Goal: Complete application form

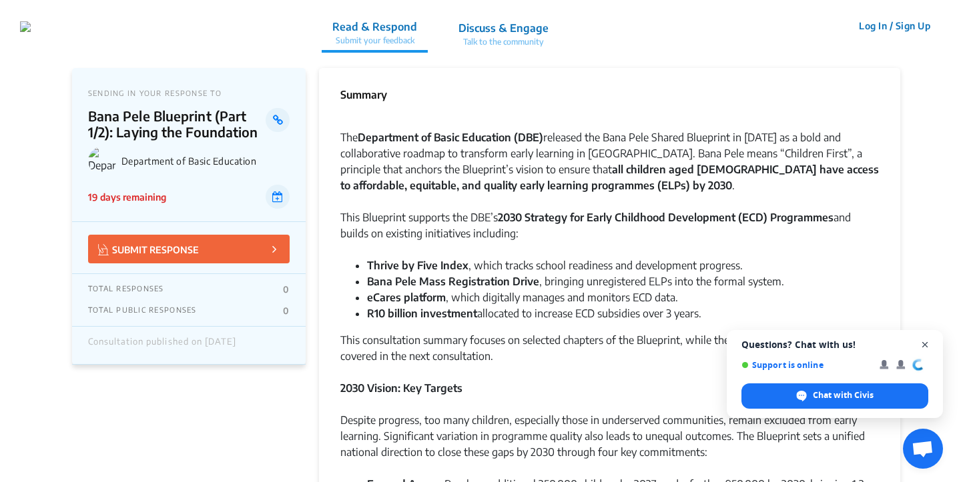
click at [927, 342] on span "Close chat" at bounding box center [925, 345] width 17 height 17
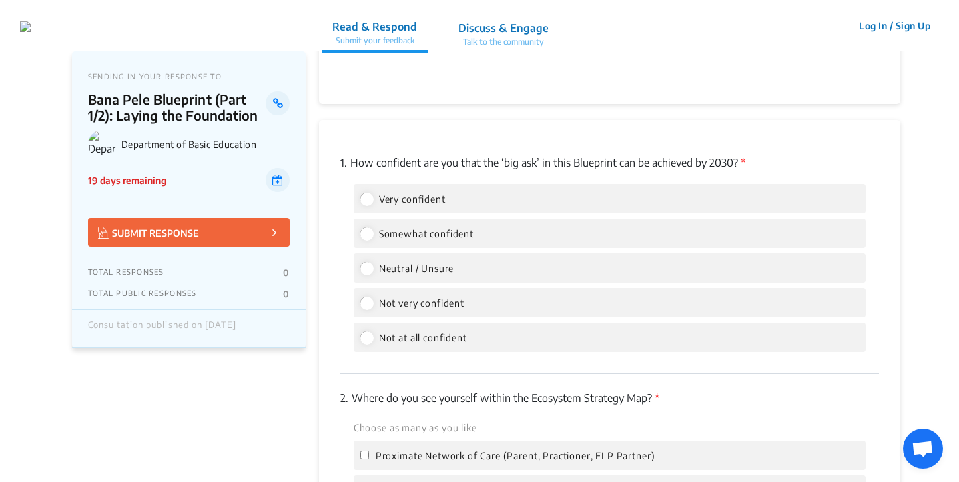
scroll to position [1695, 0]
click at [366, 192] on input "Very confident" at bounding box center [366, 198] width 12 height 12
radio input "true"
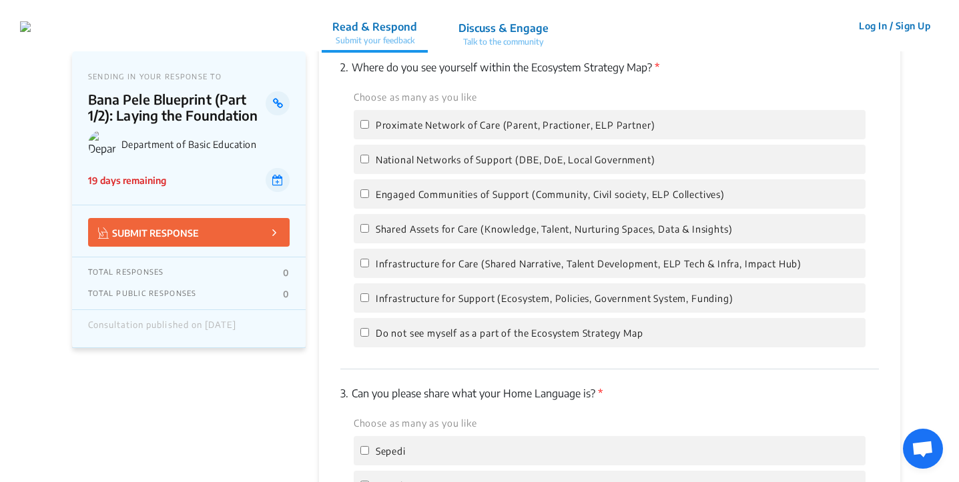
scroll to position [2008, 0]
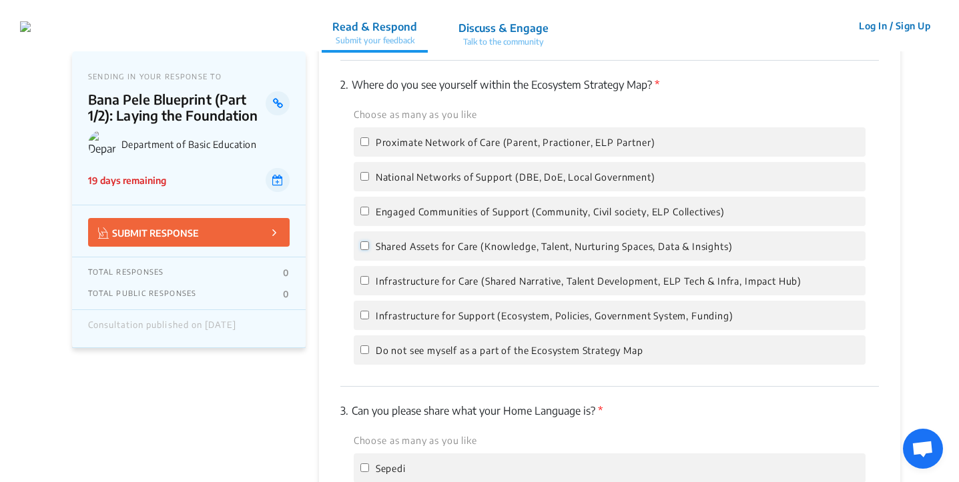
click at [364, 241] on input "Shared Assets for Care (Knowledge, Talent, Nurturing Spaces, Data & Insights)" at bounding box center [364, 245] width 9 height 9
checkbox input "true"
click at [366, 276] on input "Infrastructure for Care (Shared Narrative, Talent Development, ELP Tech & Infra…" at bounding box center [364, 280] width 9 height 9
checkbox input "true"
click at [370, 308] on label "Infrastructure for Support (Ecosystem, Policies, Government System, Funding)" at bounding box center [546, 316] width 373 height 16
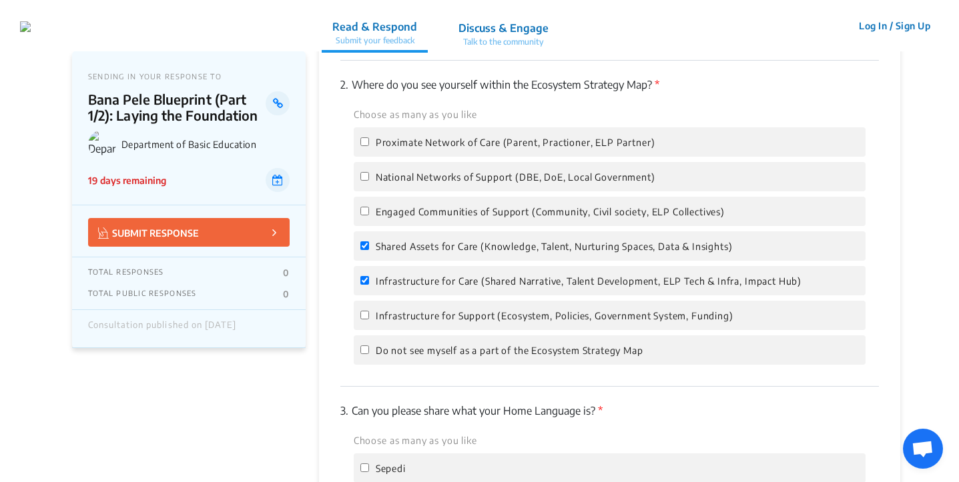
click at [369, 311] on input "Infrastructure for Support (Ecosystem, Policies, Government System, Funding)" at bounding box center [364, 315] width 9 height 9
checkbox input "true"
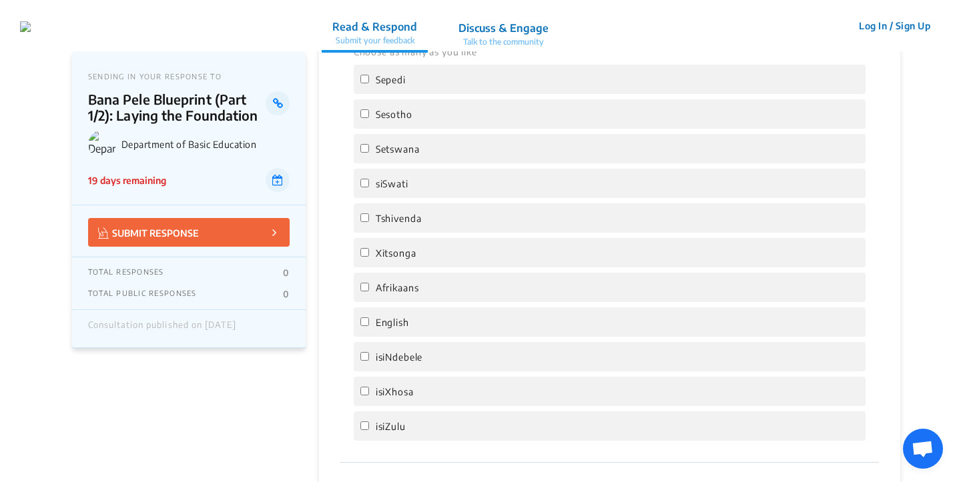
scroll to position [2398, 0]
click at [365, 316] on input "English" at bounding box center [364, 320] width 9 height 9
checkbox input "true"
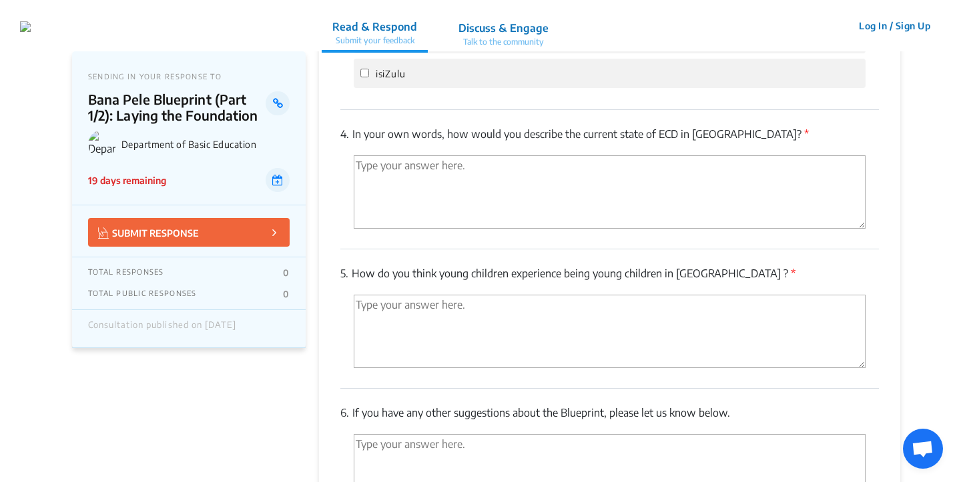
scroll to position [2765, 0]
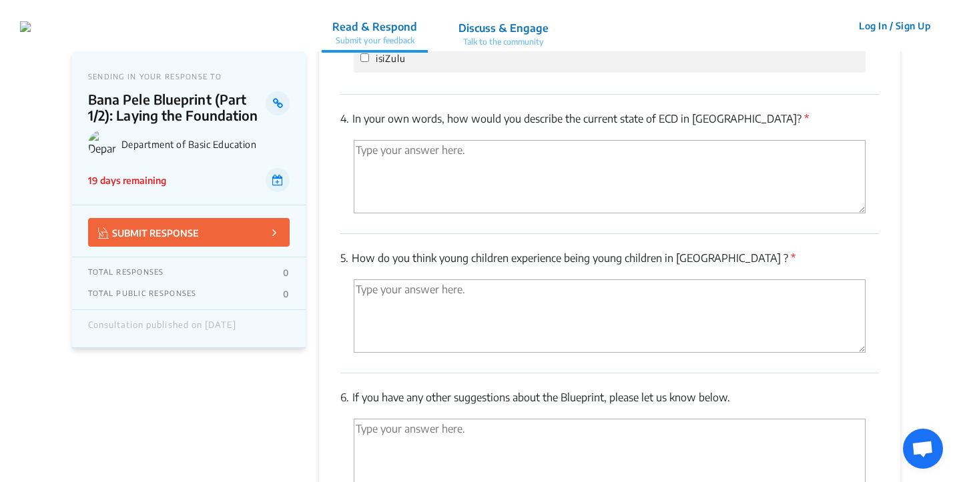
click at [485, 156] on textarea "'Type your answer here.' | translate" at bounding box center [610, 176] width 512 height 73
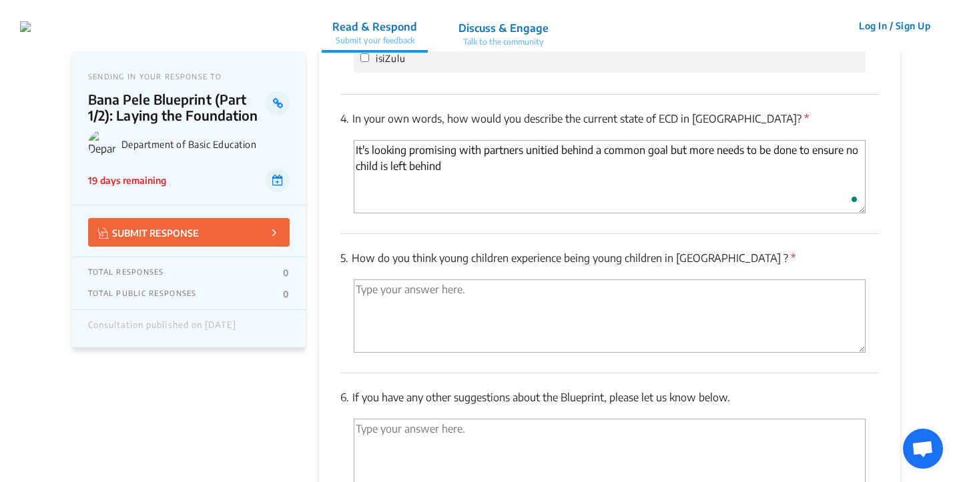
type textarea "It's looking promising with partners unitied behind a common goal but more need…"
click at [482, 280] on textarea "'Type your answer here.' | translate" at bounding box center [610, 316] width 512 height 73
click at [483, 280] on textarea "To enrich screen reader interactions, please activate Accessibility in Grammarl…" at bounding box center [610, 316] width 512 height 73
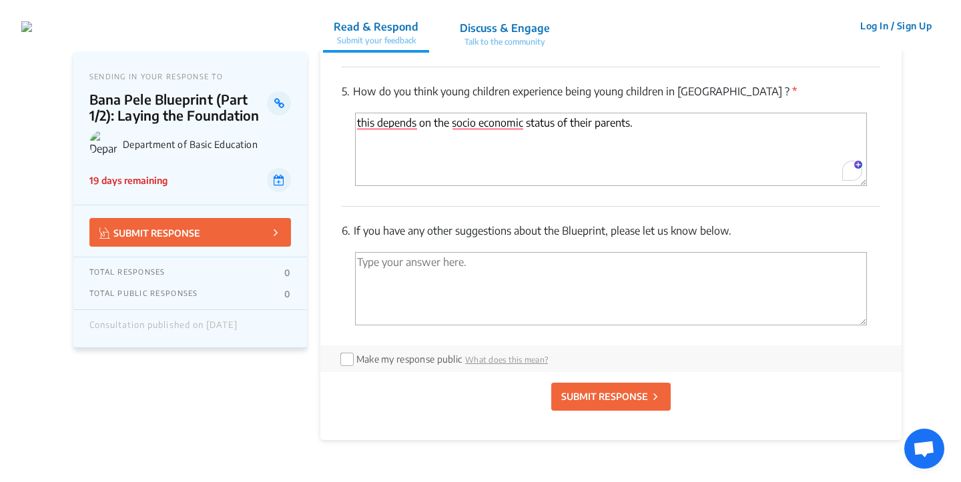
scroll to position [2945, 0]
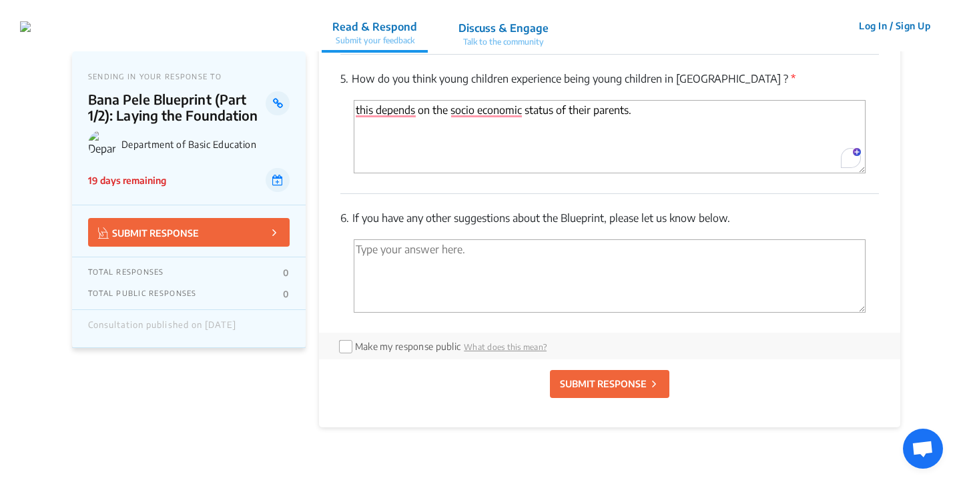
type textarea "this depends on the socio economic status of their parents."
click at [466, 246] on textarea "'Type your answer here.' | translate" at bounding box center [610, 275] width 512 height 73
click at [624, 377] on p "SUBMIT RESPONSE" at bounding box center [603, 384] width 87 height 14
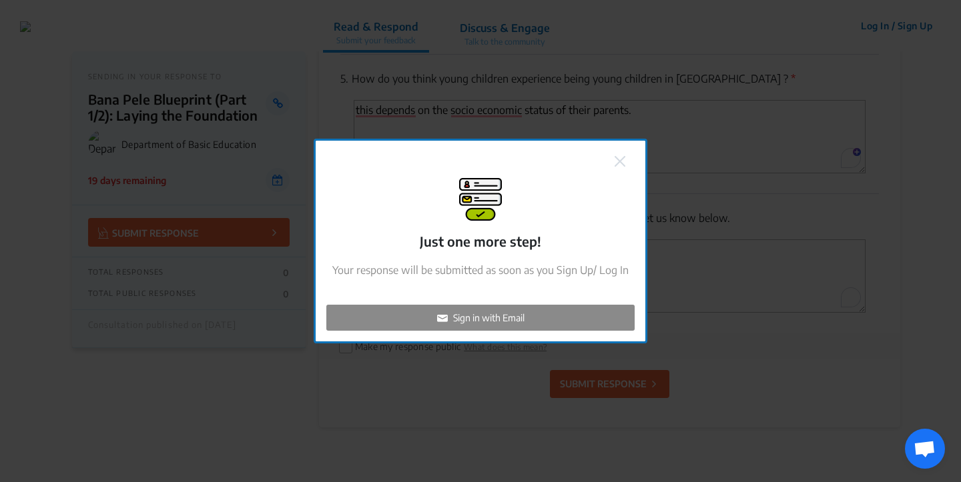
checkbox input "false"
click at [552, 311] on div "Sign in with Email" at bounding box center [480, 318] width 308 height 26
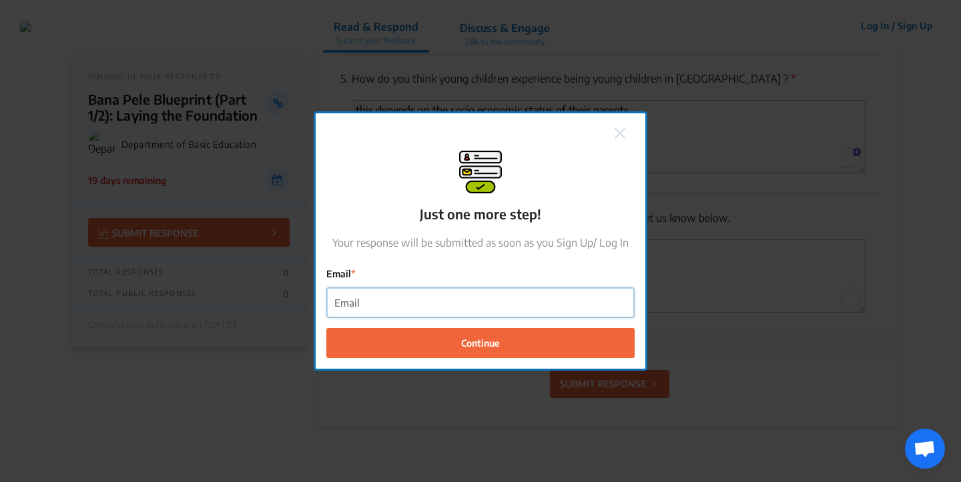
click at [552, 311] on input "Email" at bounding box center [480, 303] width 307 height 30
click at [495, 300] on input "Email" at bounding box center [480, 303] width 307 height 30
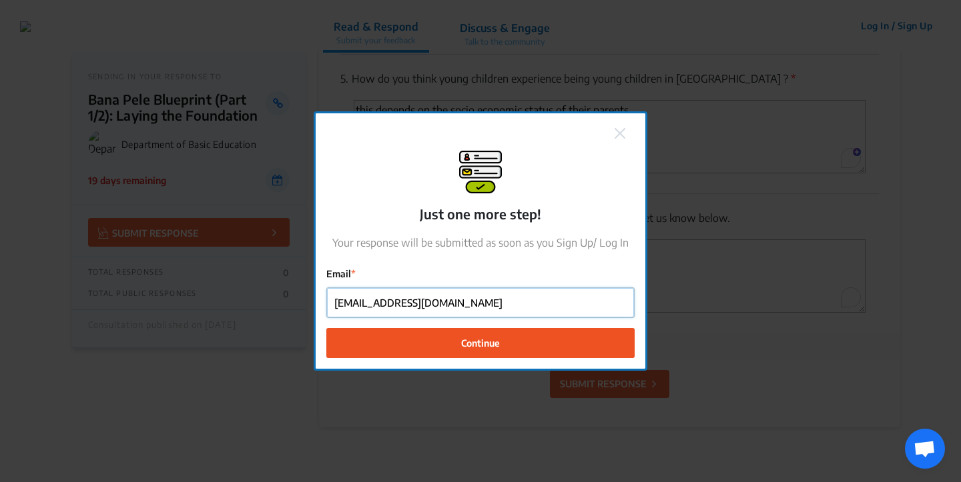
type input "[EMAIL_ADDRESS][DOMAIN_NAME]"
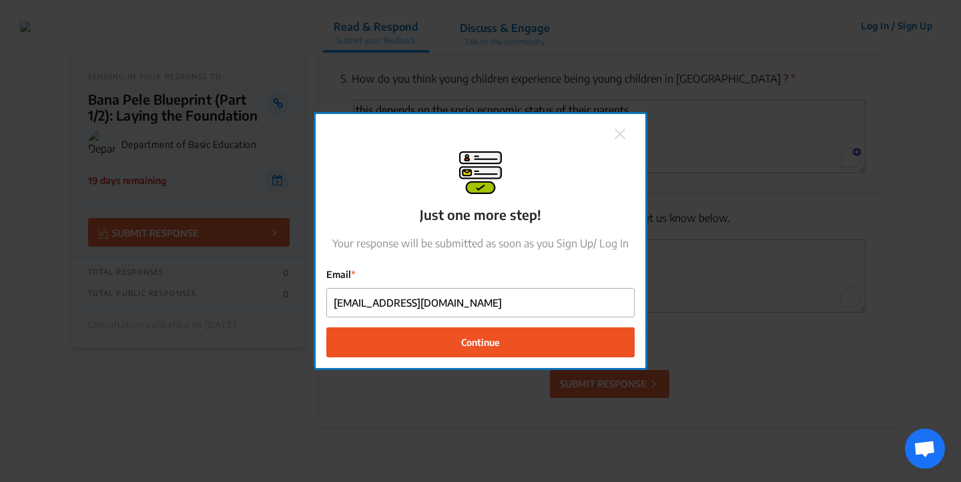
click at [509, 340] on button "Continue" at bounding box center [480, 343] width 308 height 30
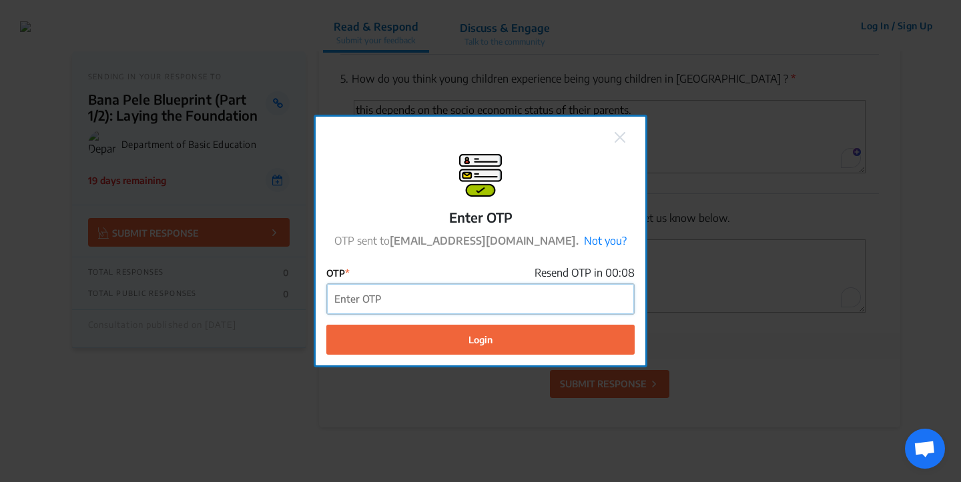
click at [491, 302] on input "OTP" at bounding box center [480, 299] width 307 height 30
click at [564, 302] on input "OTP" at bounding box center [480, 299] width 307 height 30
paste input "650181"
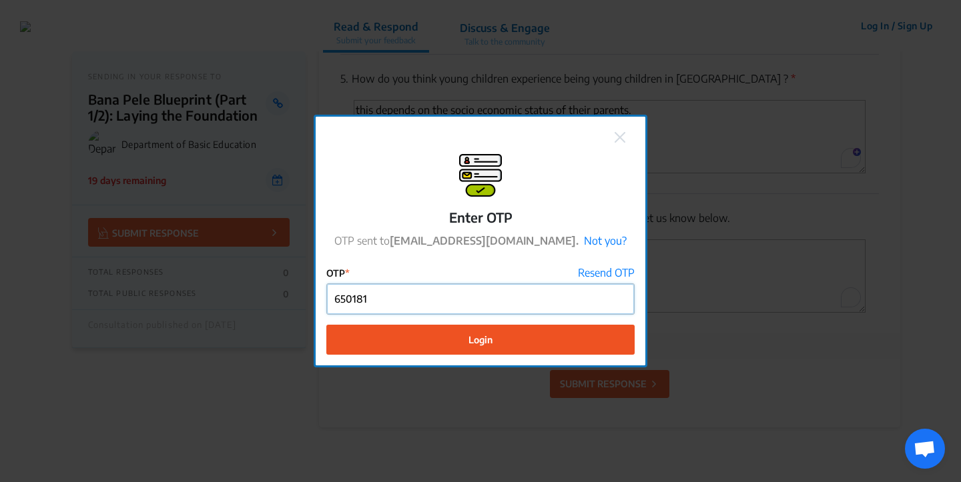
type input "650181"
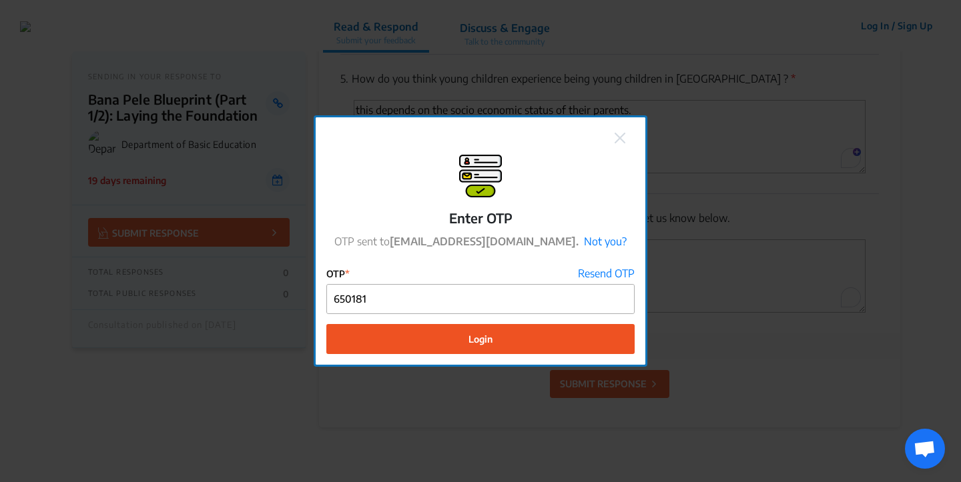
click at [545, 344] on button "Login" at bounding box center [480, 339] width 308 height 30
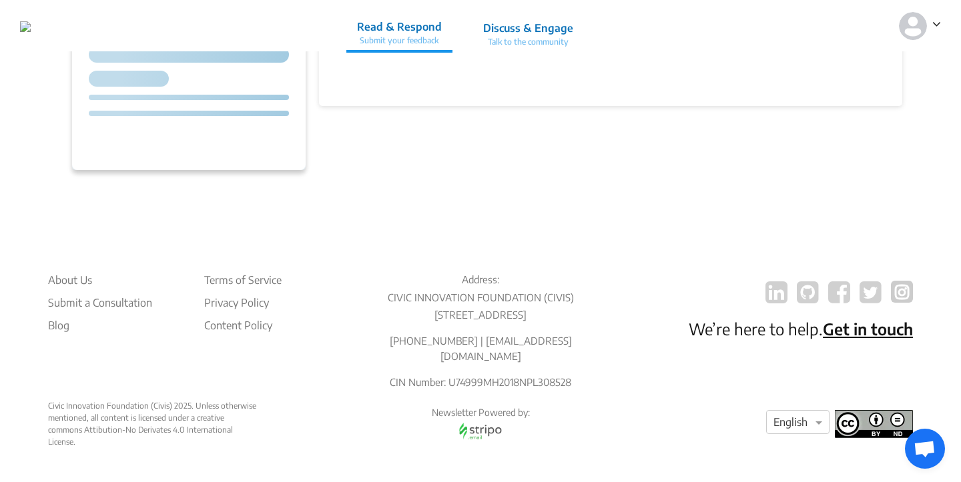
scroll to position [296, 0]
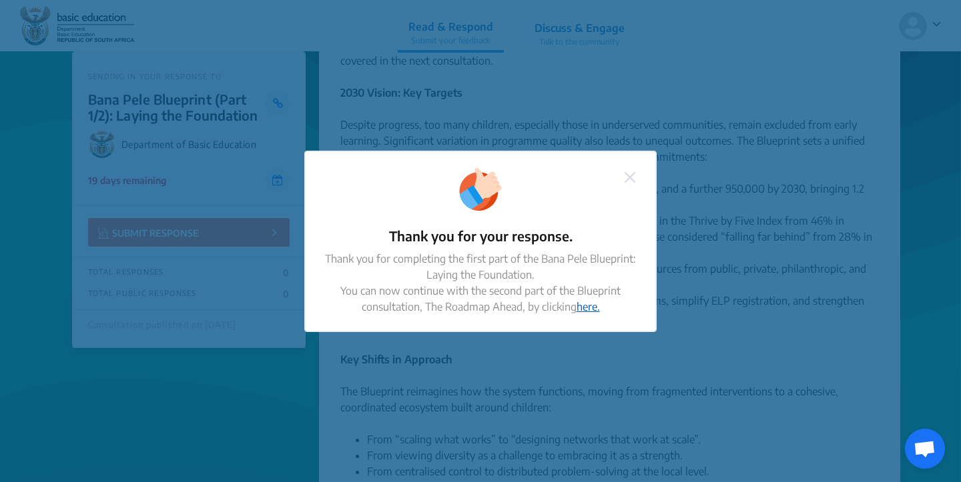
click at [590, 304] on link "here." at bounding box center [587, 306] width 23 height 13
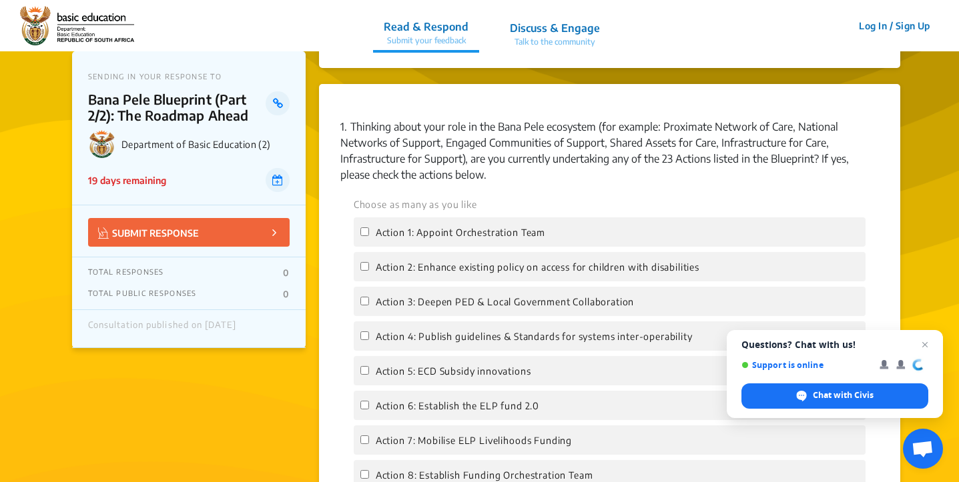
scroll to position [1146, 0]
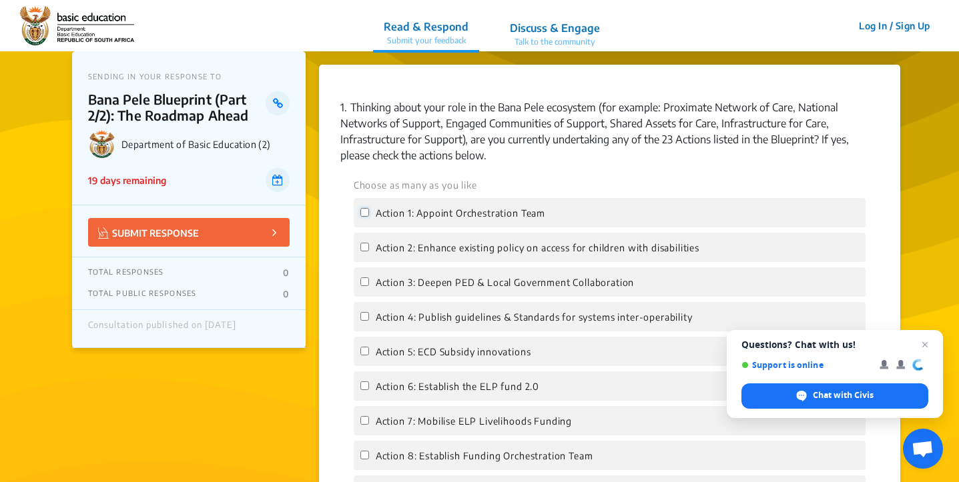
click at [365, 211] on input "Action 1: Appoint Orchestration Team" at bounding box center [364, 212] width 9 height 9
checkbox input "true"
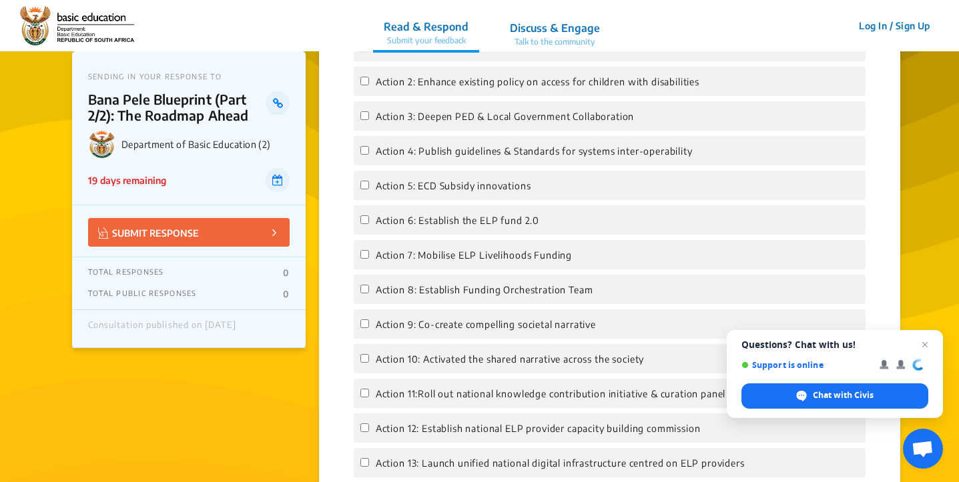
scroll to position [1314, 0]
click at [362, 217] on input "Action 6: Establish the ELP fund 2.0" at bounding box center [364, 217] width 9 height 9
checkbox input "true"
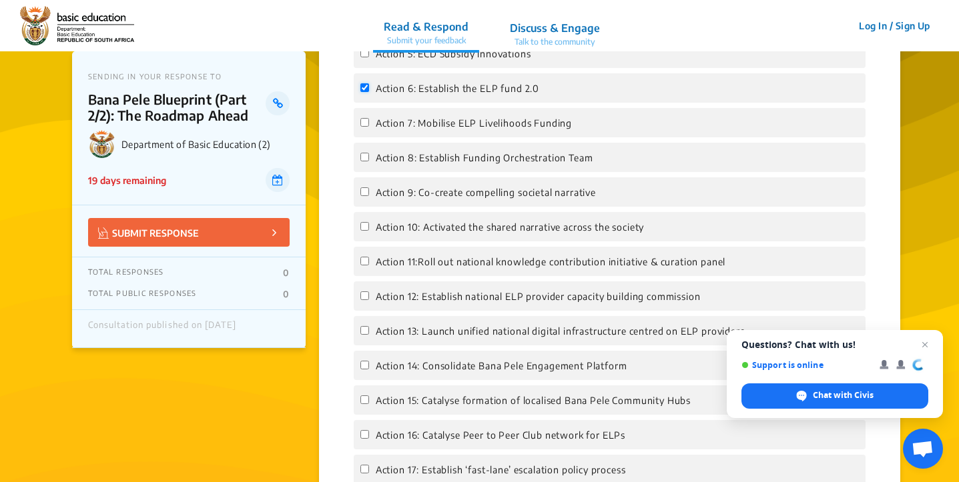
scroll to position [1446, 0]
click at [364, 119] on input "Action 7: Mobilise ELP Livelihoods Funding" at bounding box center [364, 120] width 9 height 9
checkbox input "true"
click at [363, 155] on input "Action 8: Establish Funding Orchestration Team" at bounding box center [364, 155] width 9 height 9
checkbox input "true"
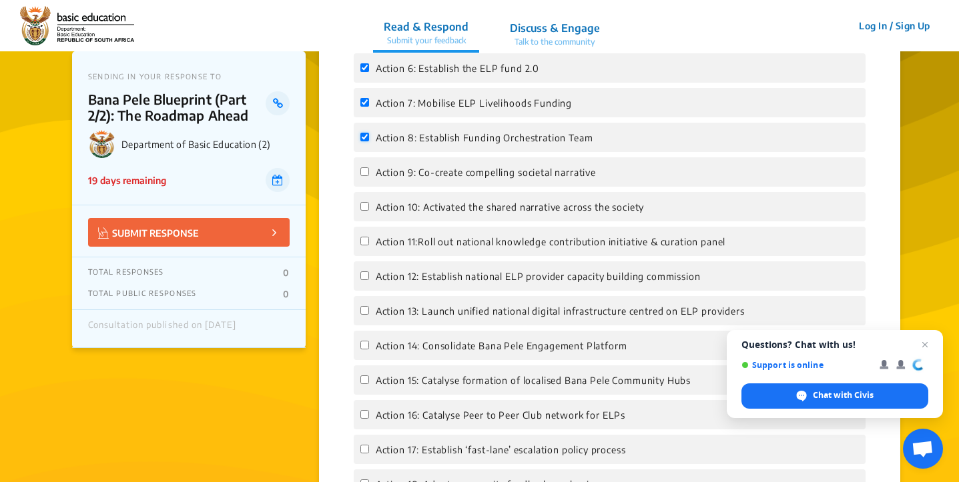
scroll to position [1478, 0]
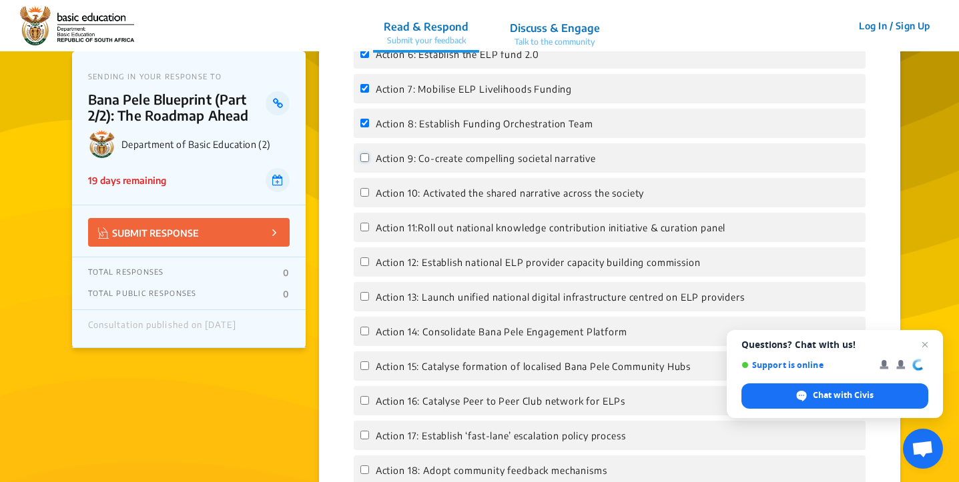
click at [364, 157] on input "Action 9: Co-create compelling societal narrative" at bounding box center [364, 157] width 9 height 9
checkbox input "true"
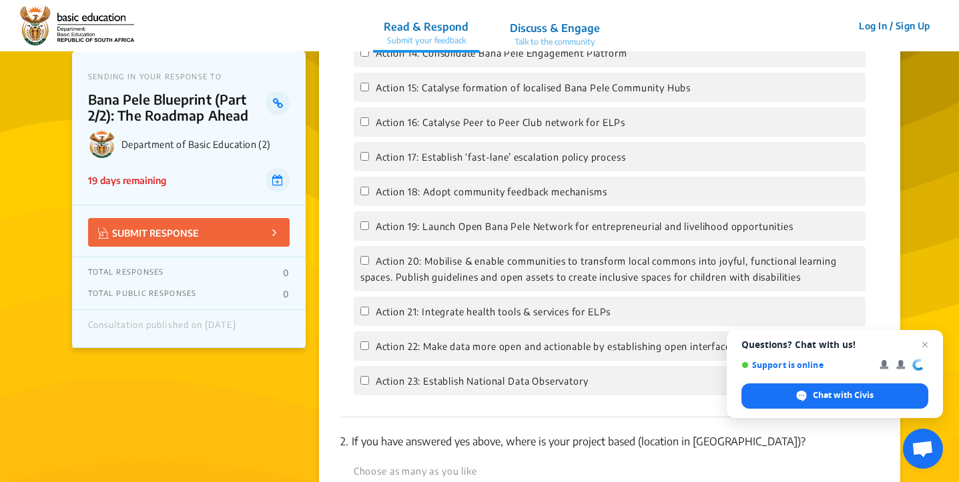
scroll to position [1759, 0]
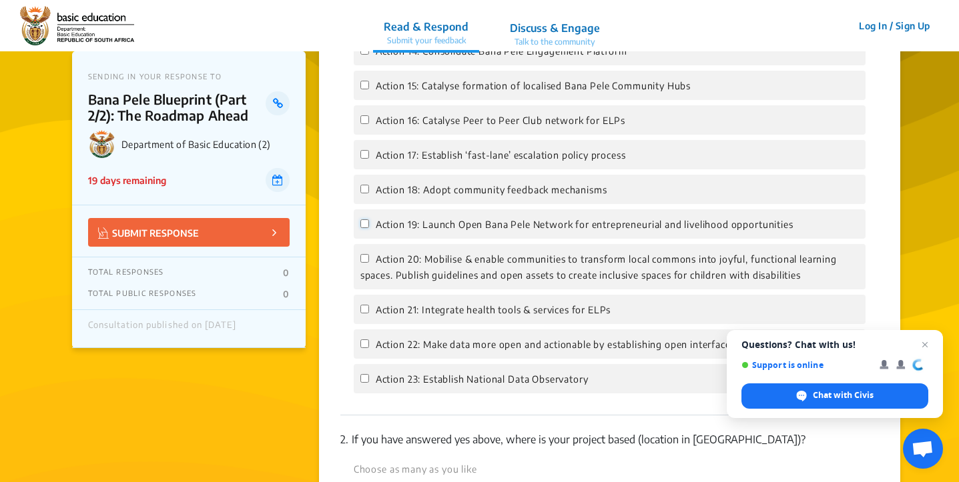
click at [364, 223] on input "Action 19: Launch Open Bana Pele Network for entrepreneurial and livelihood opp…" at bounding box center [364, 223] width 9 height 9
checkbox input "true"
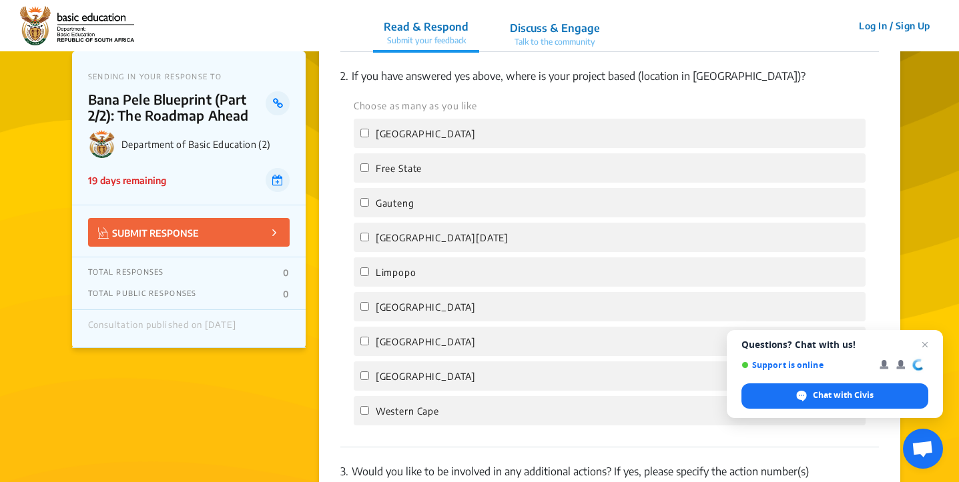
scroll to position [2125, 0]
click at [366, 133] on input "[GEOGRAPHIC_DATA]" at bounding box center [364, 131] width 9 height 9
checkbox input "true"
click at [364, 168] on input "Free State" at bounding box center [364, 165] width 9 height 9
checkbox input "true"
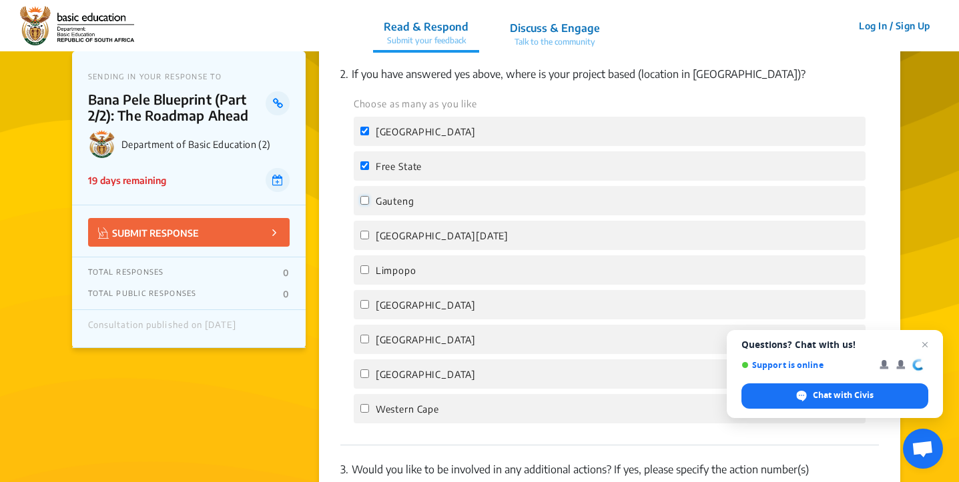
click at [362, 201] on input "Gauteng" at bounding box center [364, 200] width 9 height 9
checkbox input "true"
click at [365, 241] on label "[GEOGRAPHIC_DATA][DATE]" at bounding box center [434, 235] width 148 height 16
click at [365, 239] on input "[GEOGRAPHIC_DATA][DATE]" at bounding box center [364, 235] width 9 height 9
checkbox input "true"
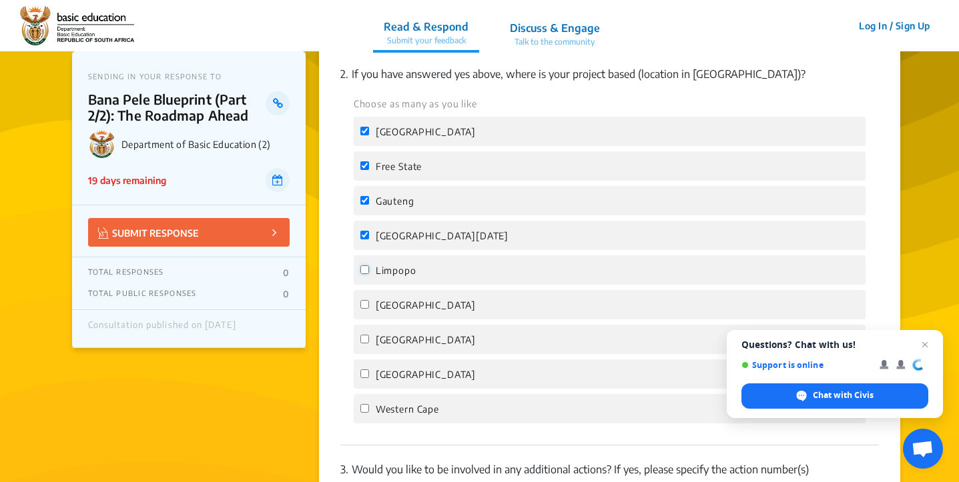
click at [366, 269] on input "Limpopo" at bounding box center [364, 270] width 9 height 9
checkbox input "true"
click at [364, 296] on div "[GEOGRAPHIC_DATA]" at bounding box center [610, 304] width 512 height 29
click at [362, 338] on input "[GEOGRAPHIC_DATA]" at bounding box center [364, 339] width 9 height 9
checkbox input "true"
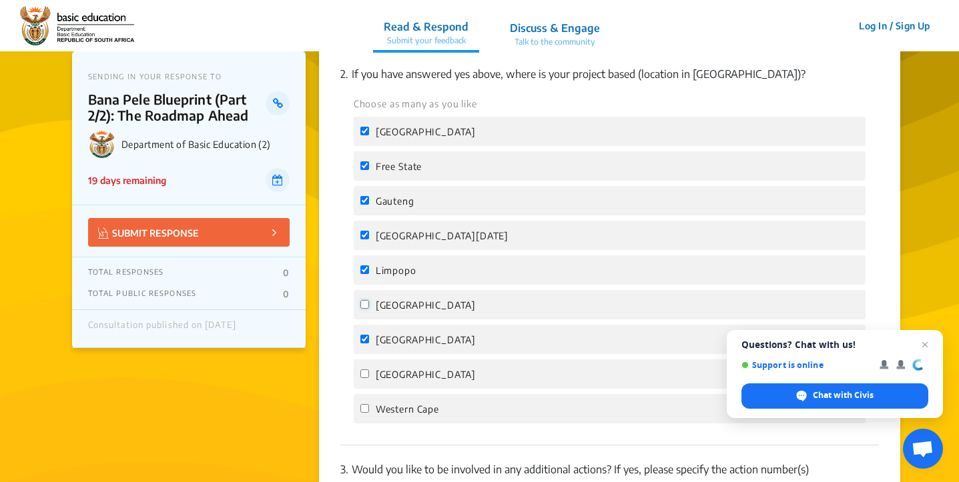
click at [364, 303] on input "[GEOGRAPHIC_DATA]" at bounding box center [364, 304] width 9 height 9
checkbox input "true"
click at [363, 368] on label "[GEOGRAPHIC_DATA]" at bounding box center [417, 374] width 115 height 16
click at [363, 370] on input "[GEOGRAPHIC_DATA]" at bounding box center [364, 374] width 9 height 9
checkbox input "true"
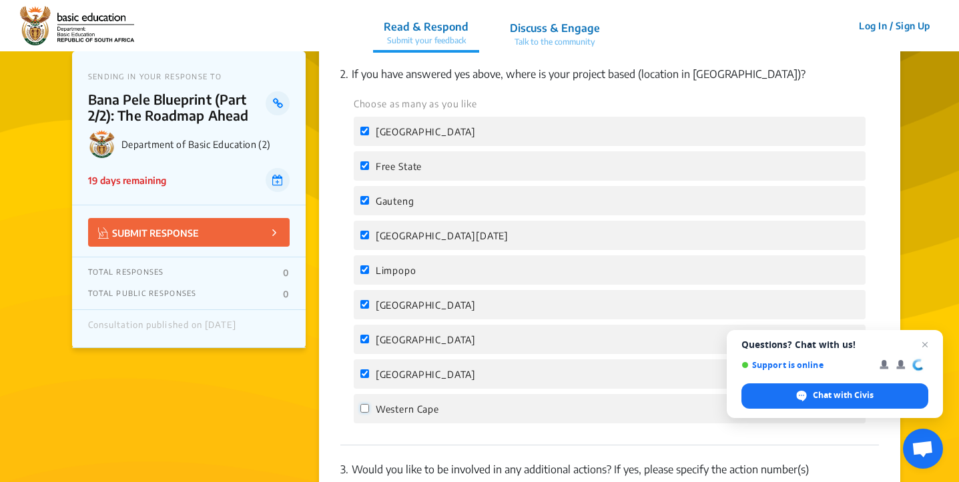
click at [368, 410] on input "Western Cape" at bounding box center [364, 408] width 9 height 9
checkbox input "true"
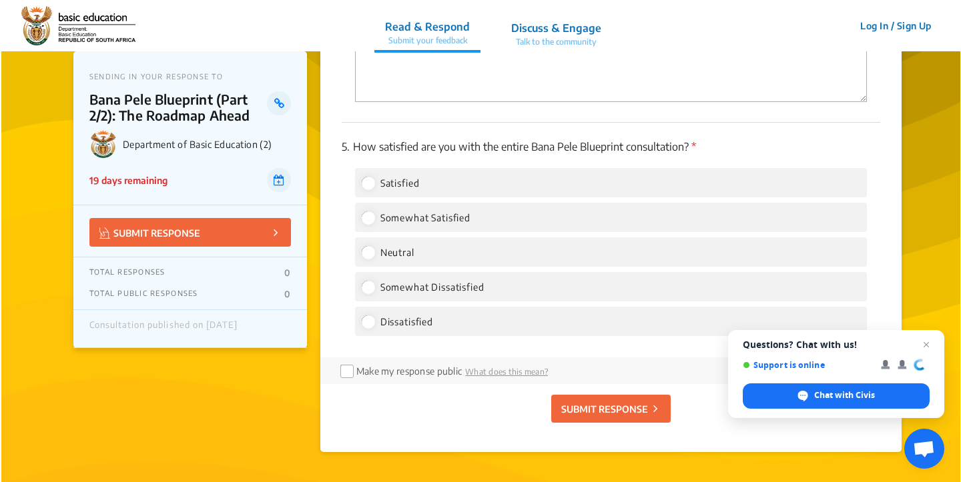
scroll to position [2728, 0]
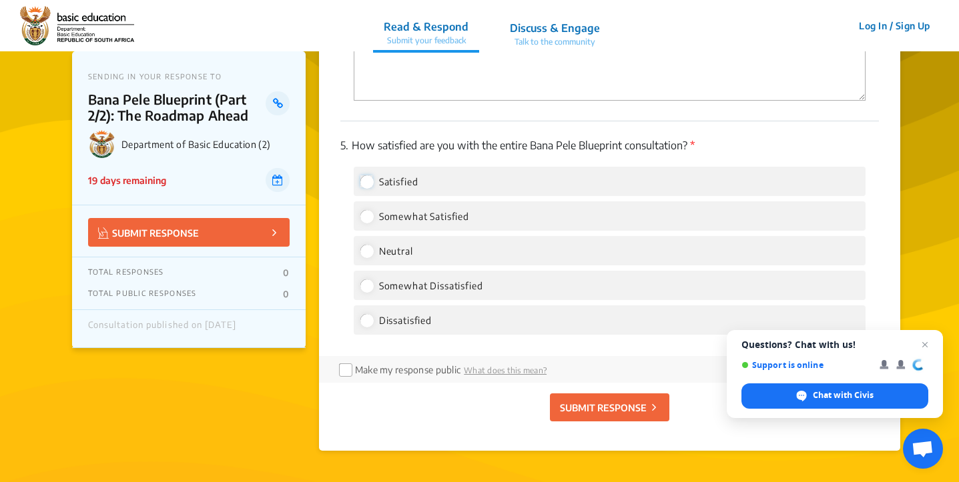
click at [370, 183] on input "Satisfied" at bounding box center [366, 181] width 12 height 12
radio input "true"
click at [588, 405] on p "SUBMIT RESPONSE" at bounding box center [603, 408] width 87 height 14
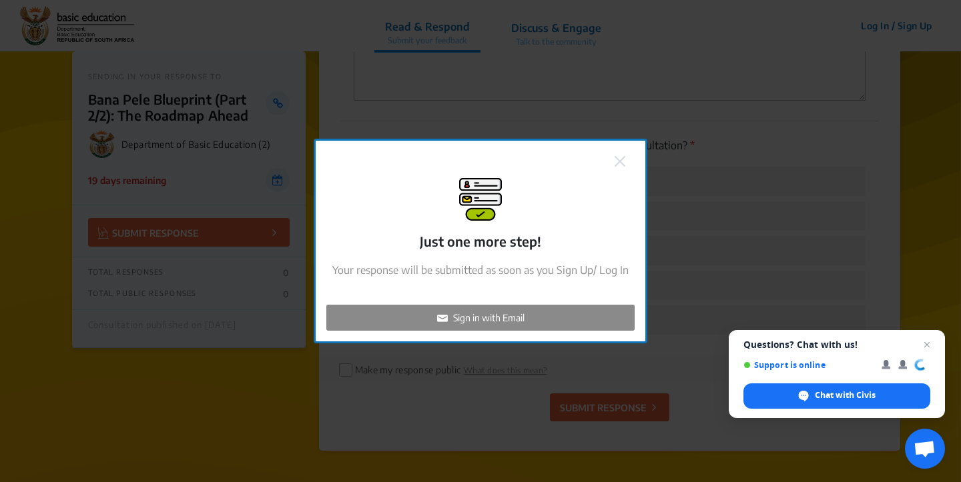
checkbox input "false"
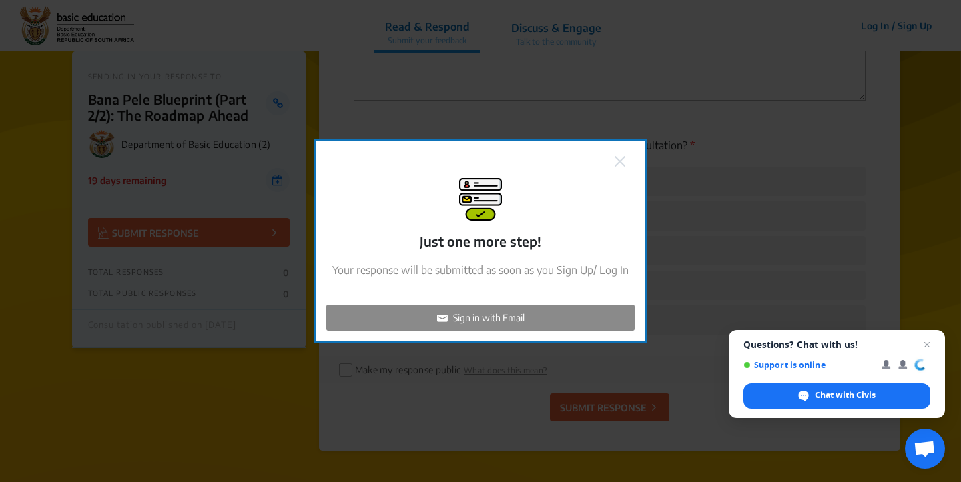
checkbox input "false"
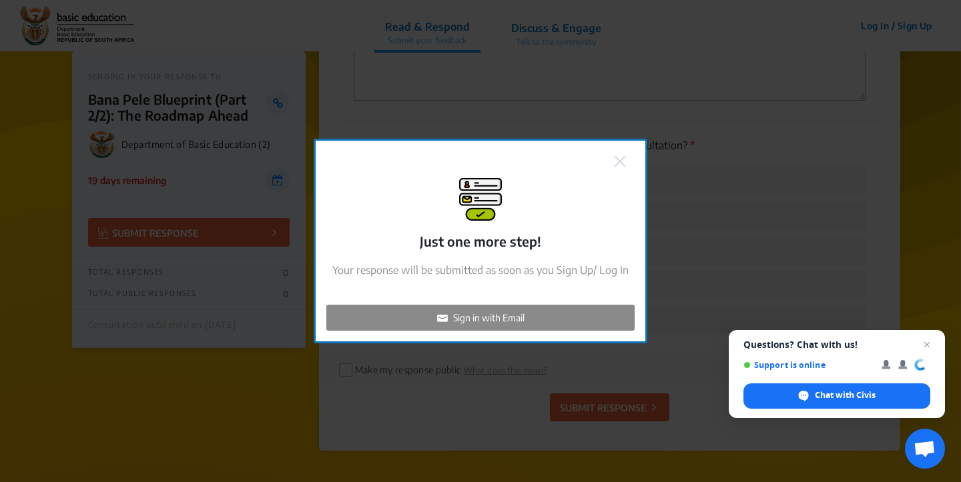
checkbox input "false"
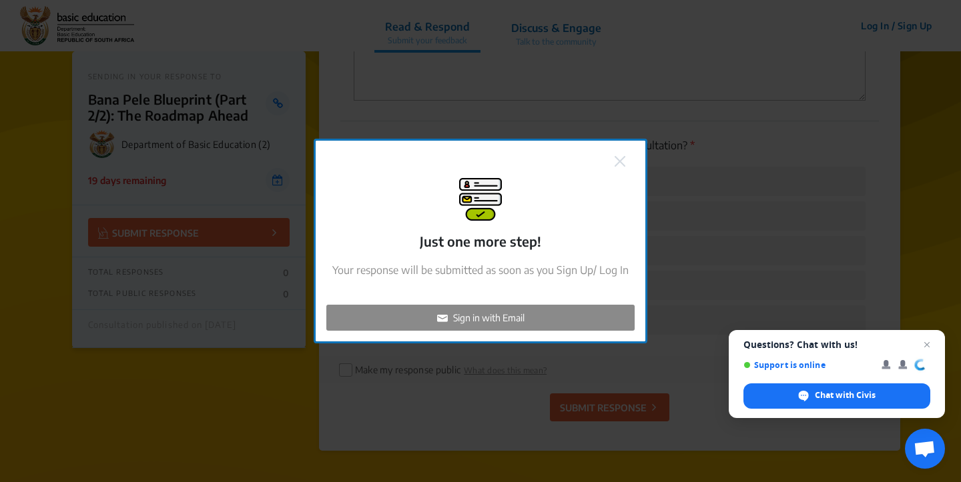
click at [552, 317] on div "Sign in with Email" at bounding box center [480, 318] width 308 height 26
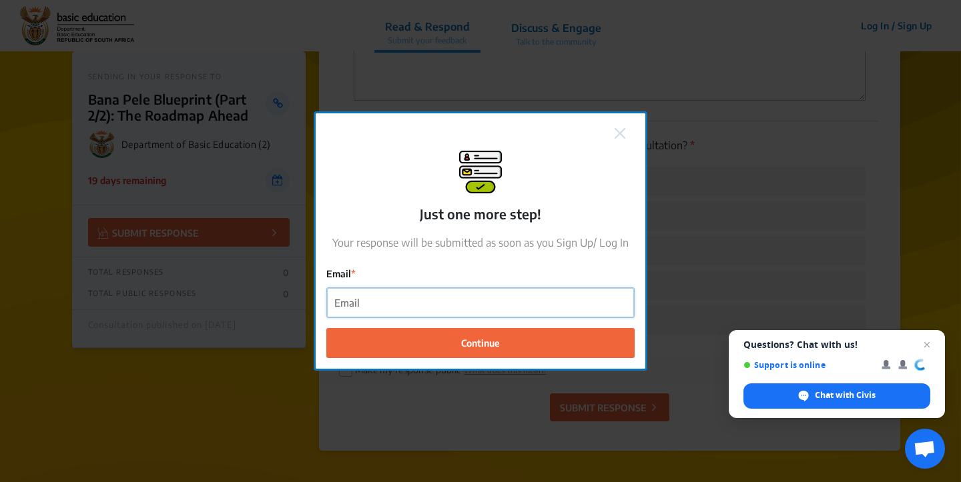
click at [540, 306] on input "Email" at bounding box center [480, 303] width 307 height 30
click at [455, 304] on input "Email" at bounding box center [480, 303] width 307 height 30
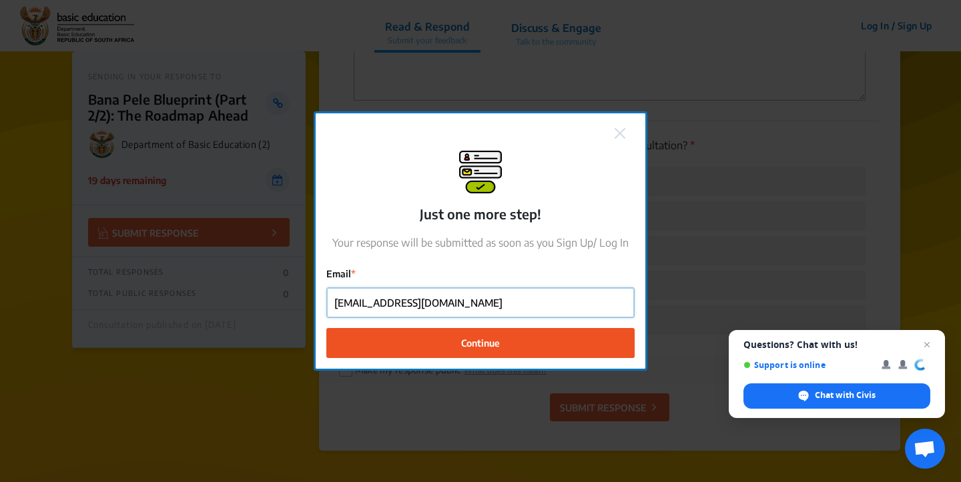
type input "[EMAIL_ADDRESS][DOMAIN_NAME]"
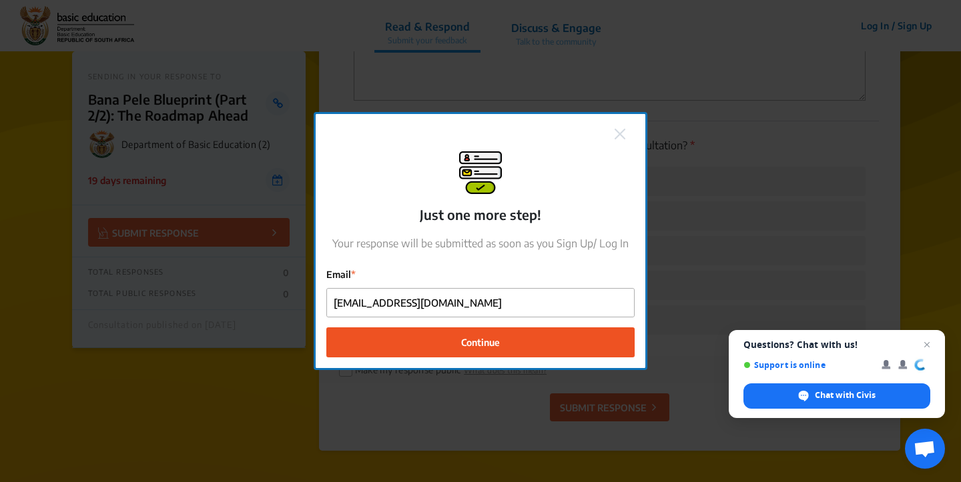
click at [429, 345] on button "Continue" at bounding box center [480, 343] width 308 height 30
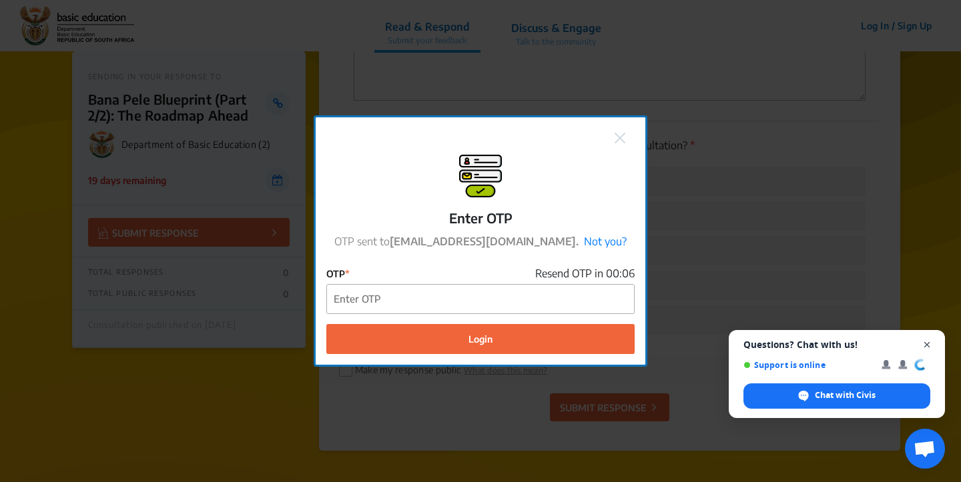
click at [927, 344] on span "Close chat" at bounding box center [927, 345] width 17 height 17
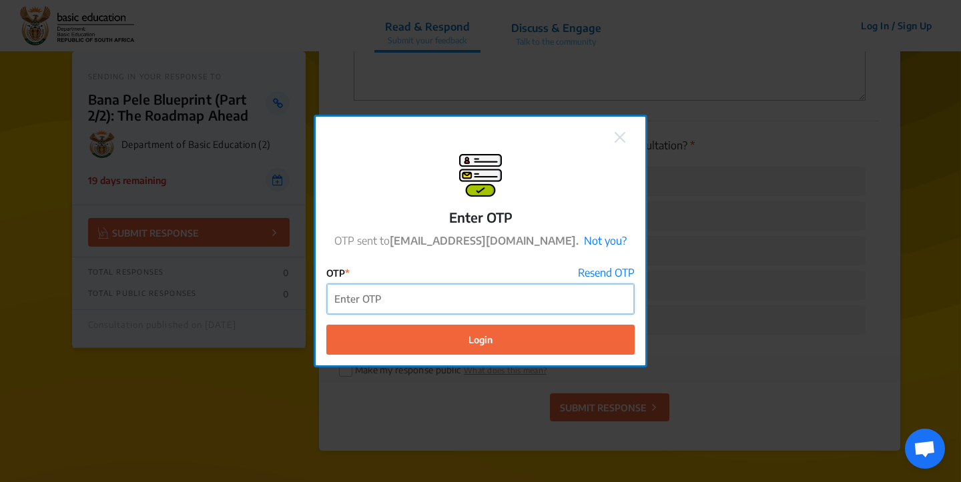
click at [493, 303] on input "OTP" at bounding box center [480, 299] width 307 height 30
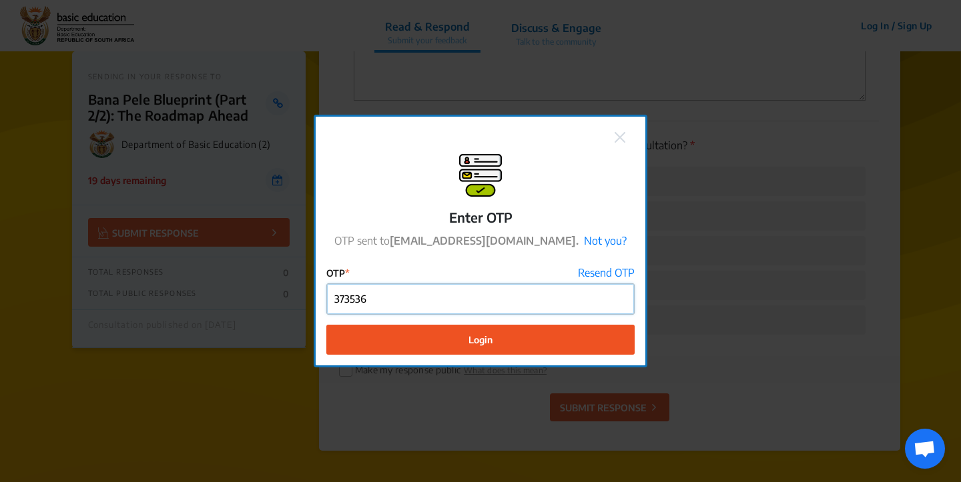
type input "373536"
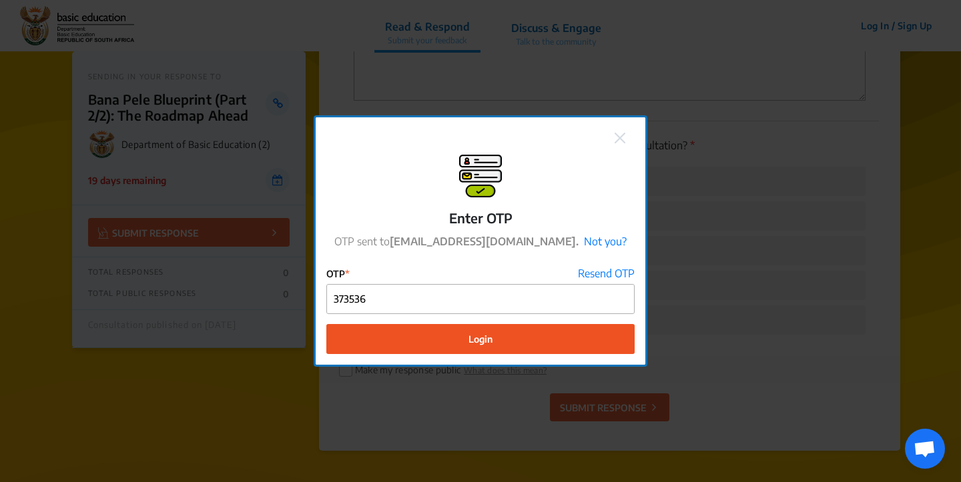
click at [576, 326] on button "Login" at bounding box center [480, 339] width 308 height 30
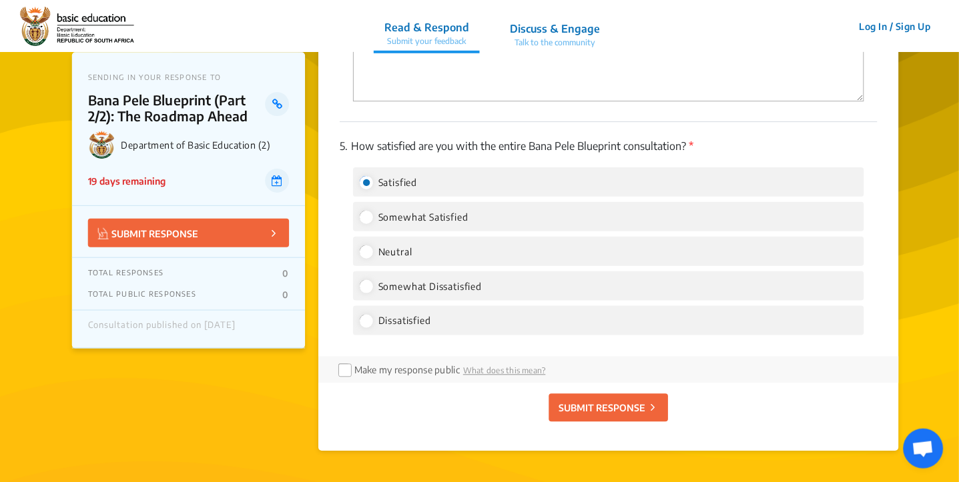
scroll to position [296, 0]
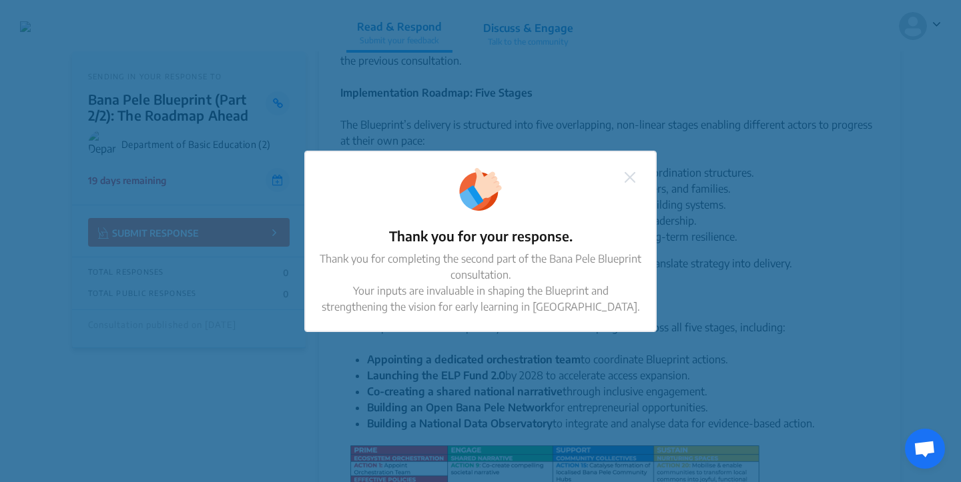
click at [630, 174] on img at bounding box center [629, 177] width 11 height 11
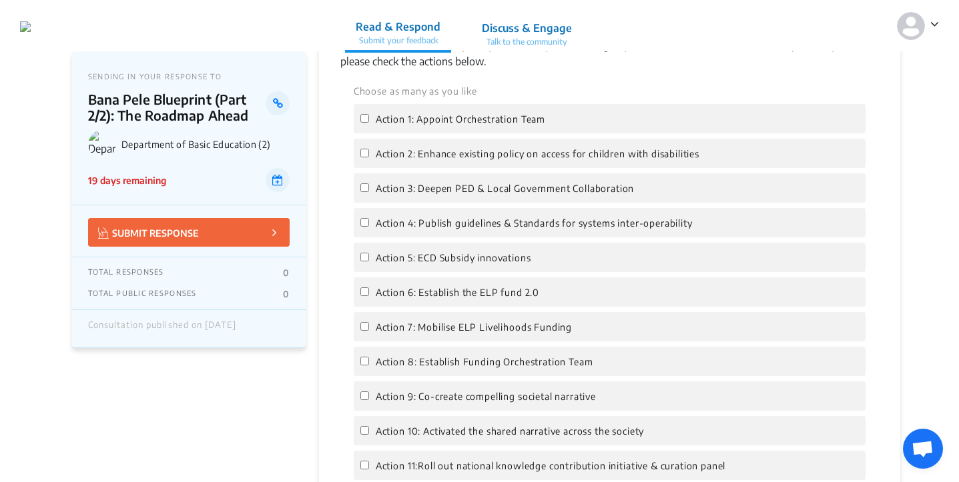
scroll to position [1243, 0]
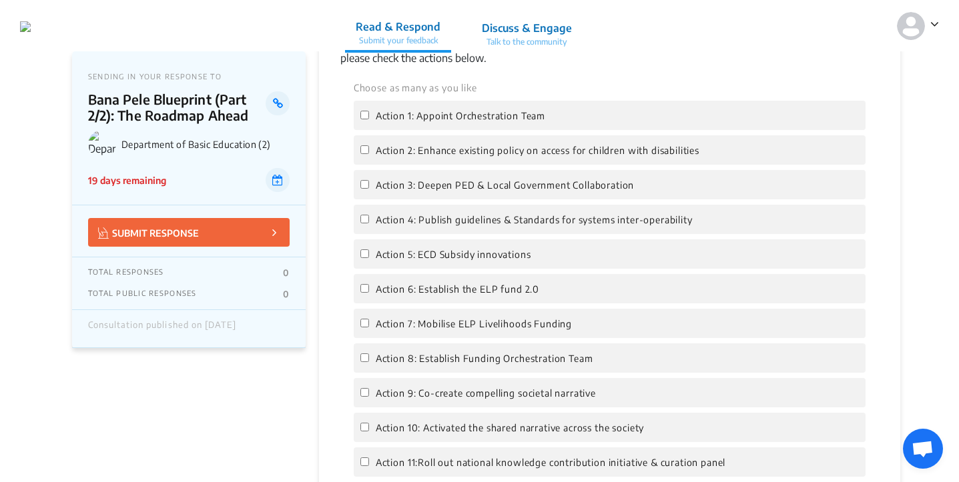
click at [544, 25] on p "Discuss & Engage" at bounding box center [527, 28] width 90 height 16
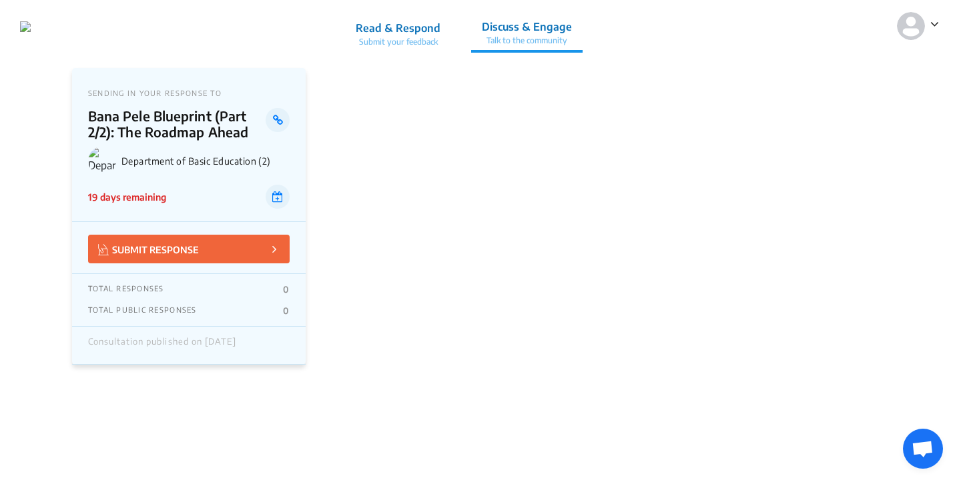
click at [440, 37] on p "Submit your feedback" at bounding box center [398, 42] width 85 height 12
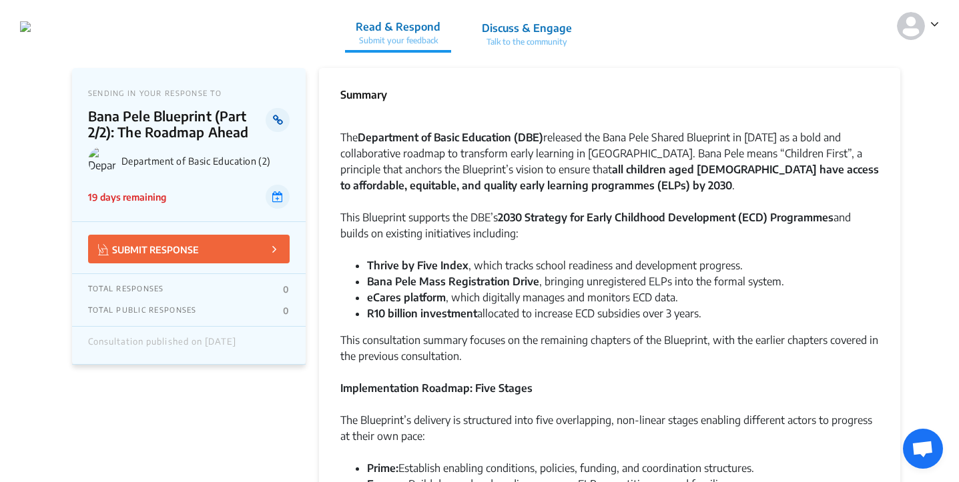
click at [280, 119] on icon at bounding box center [278, 120] width 10 height 11
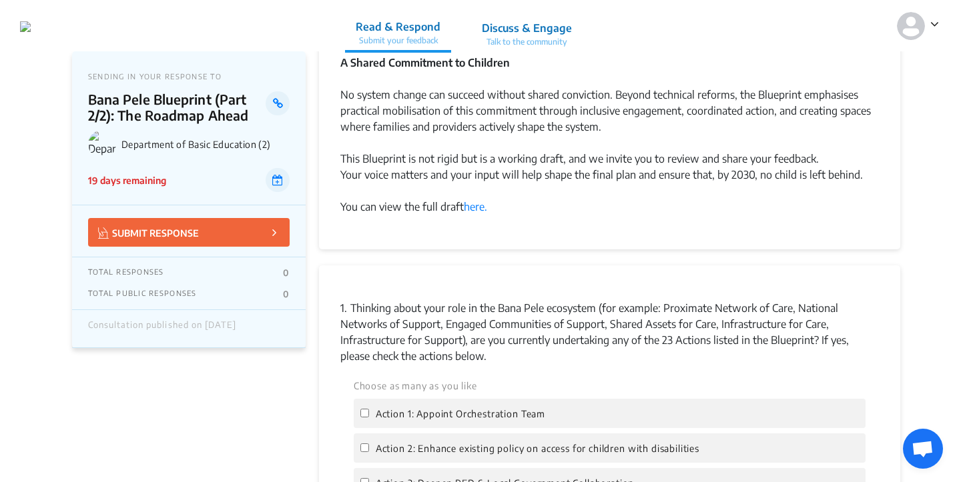
scroll to position [932, 0]
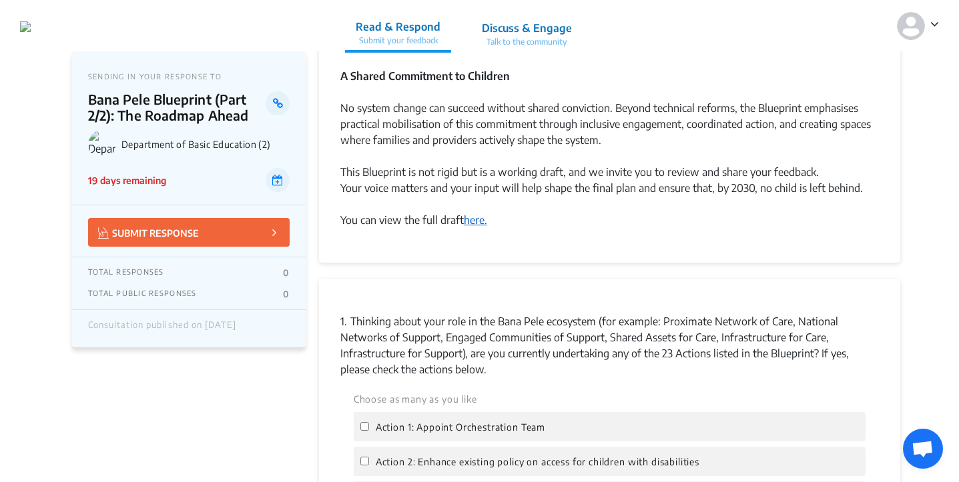
click at [479, 220] on link "here." at bounding box center [475, 219] width 23 height 13
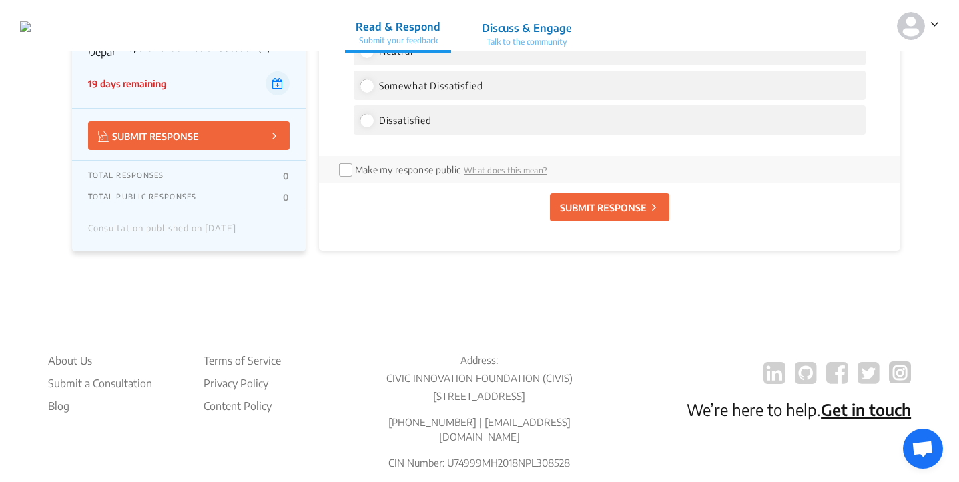
scroll to position [2907, 0]
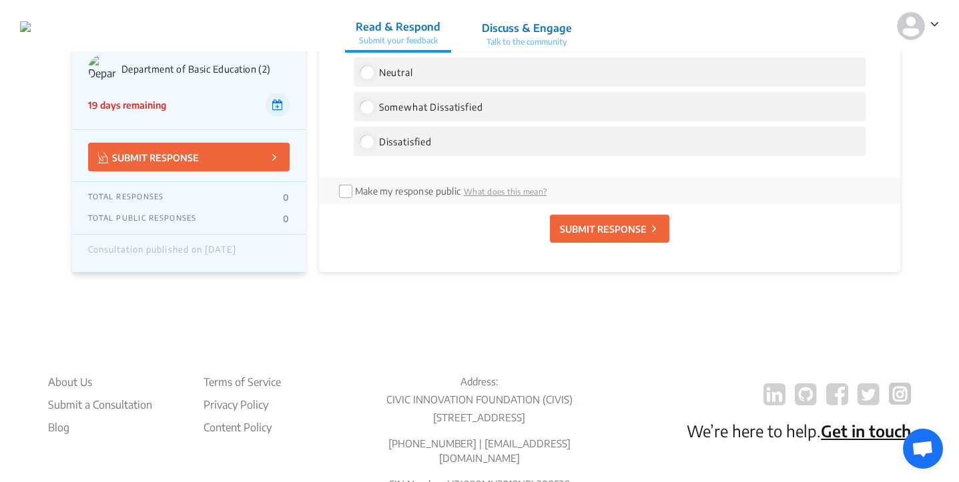
click at [272, 155] on icon at bounding box center [274, 156] width 4 height 15
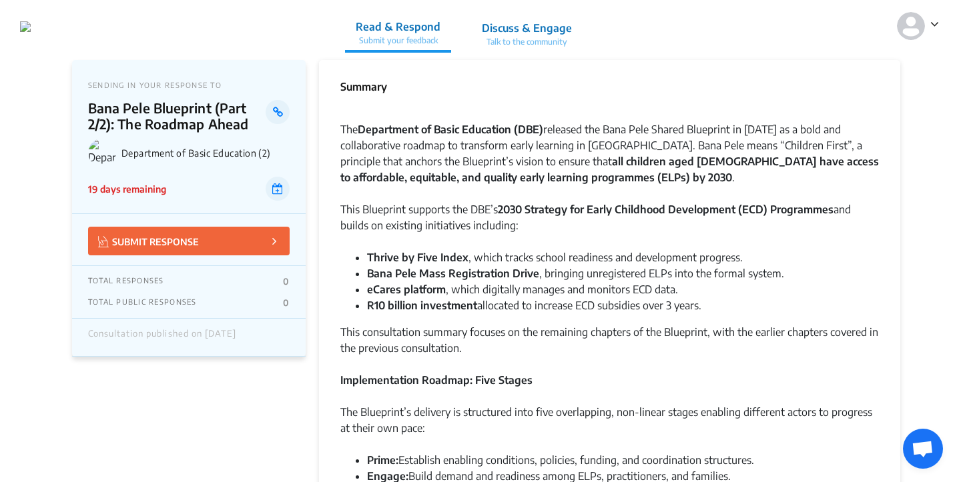
scroll to position [11, 0]
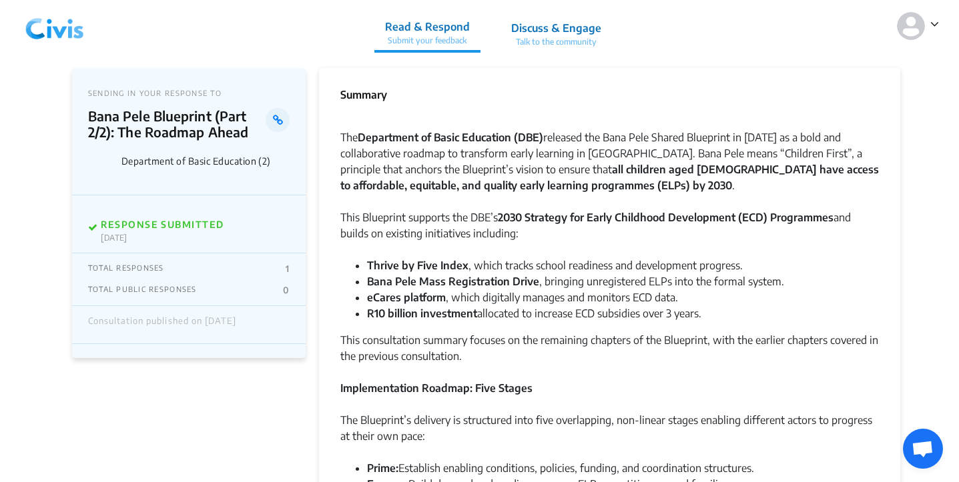
click at [430, 30] on p "Read & Respond" at bounding box center [427, 27] width 85 height 16
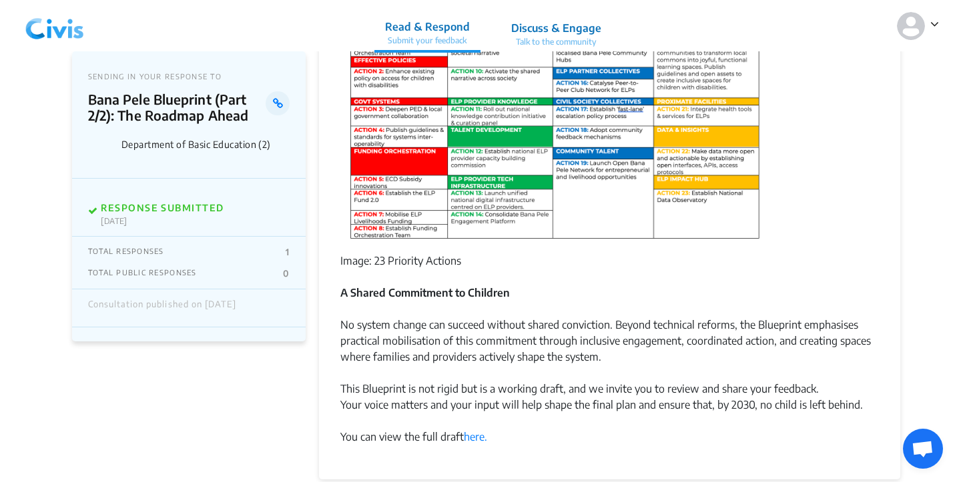
scroll to position [719, 0]
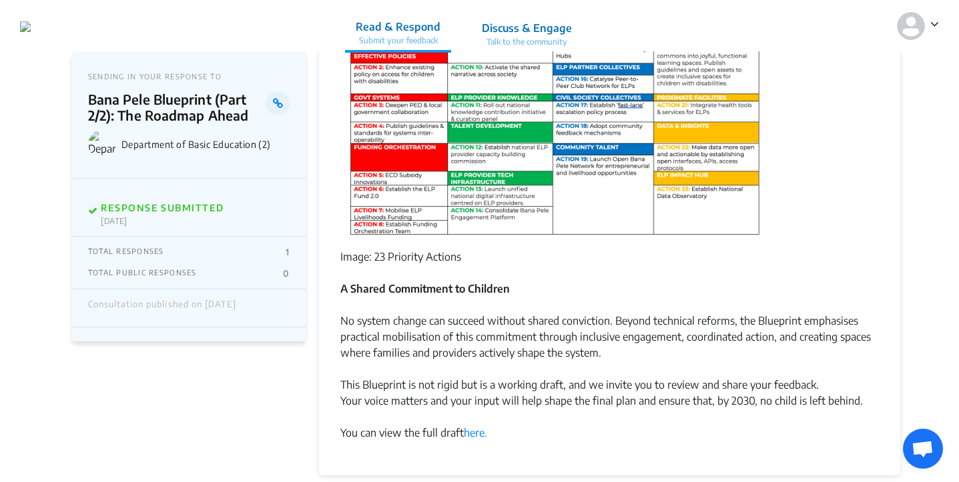
click at [236, 303] on div "Consultation published on [DATE]" at bounding box center [162, 308] width 148 height 17
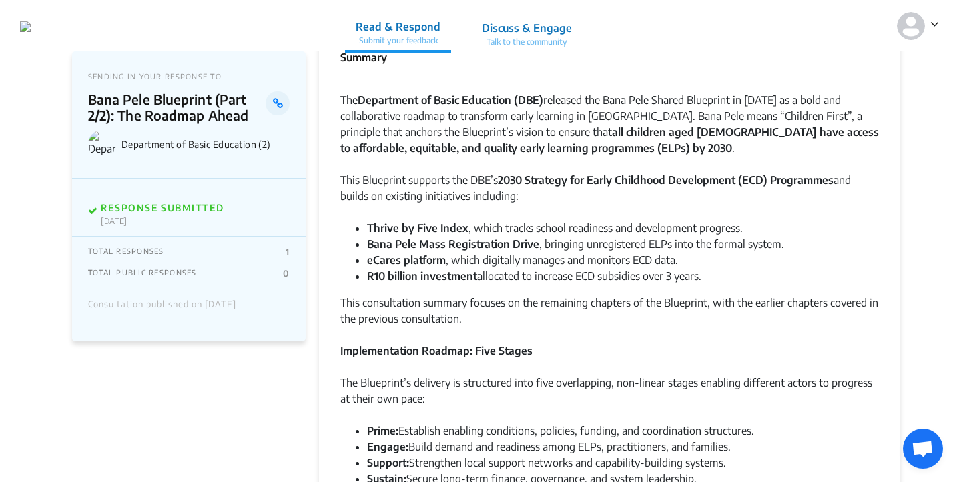
scroll to position [0, 0]
